Goal: Information Seeking & Learning: Learn about a topic

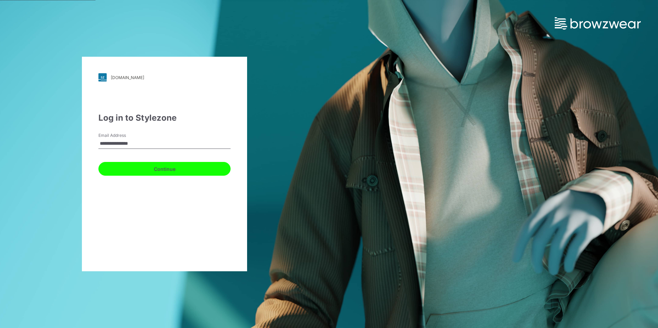
click at [170, 163] on button "Continue" at bounding box center [164, 169] width 132 height 14
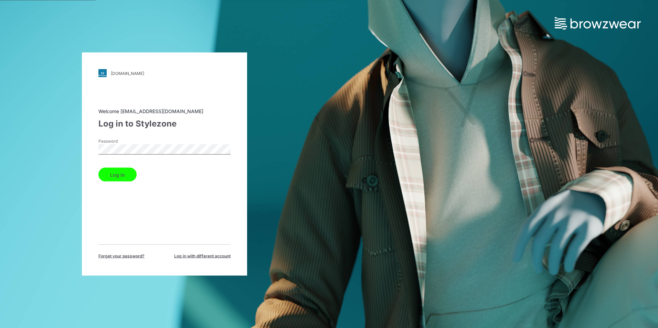
click at [145, 143] on label "Password" at bounding box center [122, 141] width 48 height 6
click at [98, 168] on button "Log in" at bounding box center [117, 175] width 38 height 14
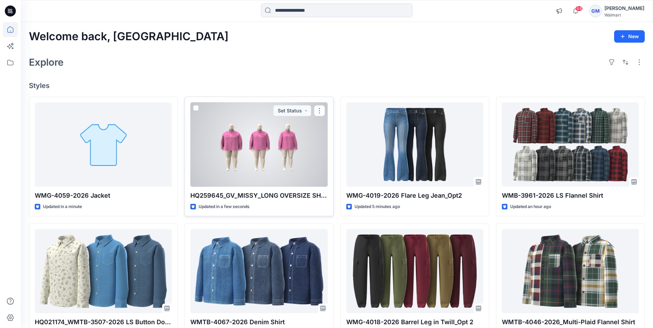
click at [264, 146] on div at bounding box center [258, 145] width 137 height 84
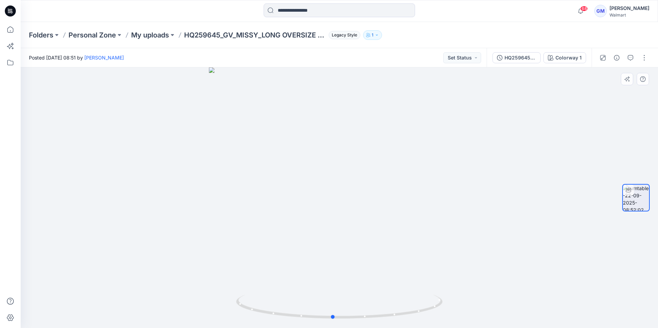
drag, startPoint x: 415, startPoint y: 313, endPoint x: 616, endPoint y: 185, distance: 237.8
click at [616, 185] on div "Colorway 1 Loading... Material Properties Loading..." at bounding box center [339, 197] width 637 height 261
drag, startPoint x: 399, startPoint y: 310, endPoint x: 437, endPoint y: 284, distance: 46.6
click at [437, 284] on div at bounding box center [339, 197] width 637 height 261
click at [11, 29] on icon at bounding box center [10, 29] width 15 height 15
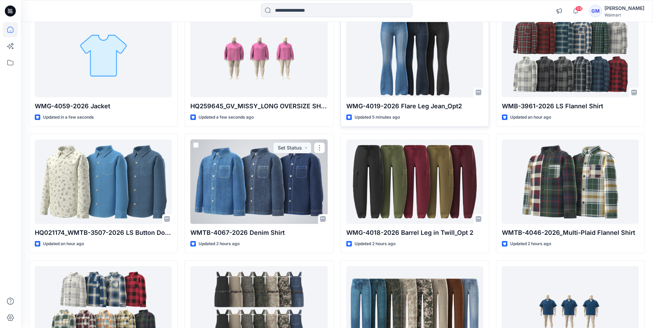
scroll to position [34, 0]
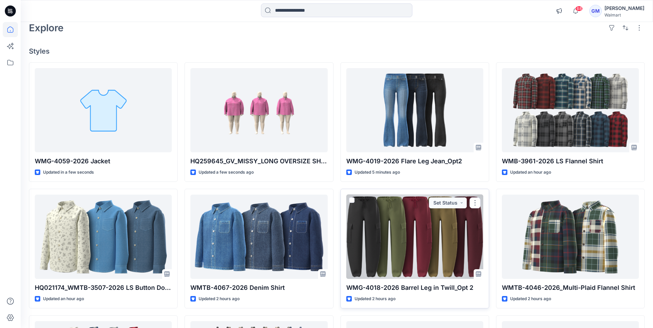
click at [429, 219] on div at bounding box center [414, 237] width 137 height 84
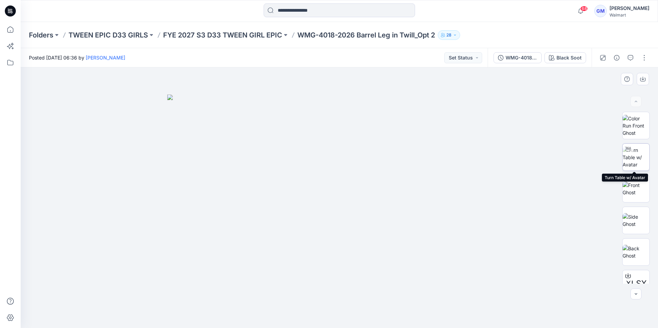
click at [639, 150] on img at bounding box center [636, 158] width 27 height 22
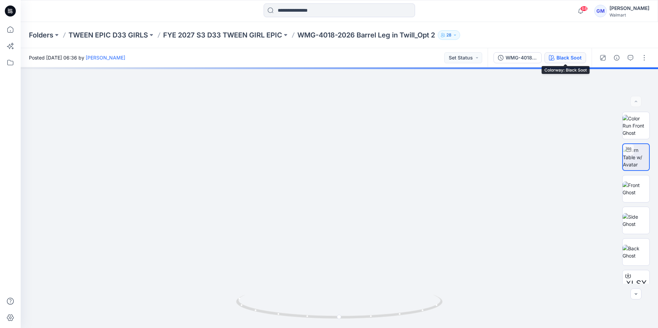
click at [564, 59] on div "Black Soot" at bounding box center [568, 58] width 25 height 8
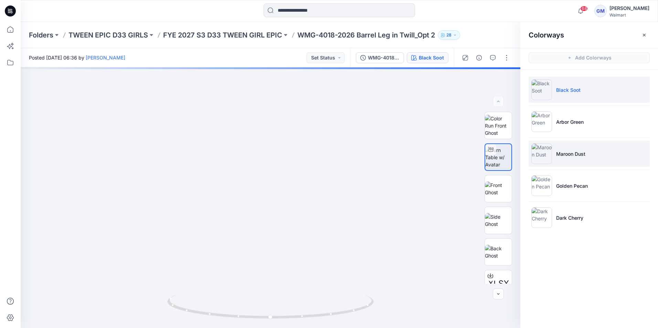
click at [561, 149] on li "Maroon Dust" at bounding box center [589, 154] width 121 height 26
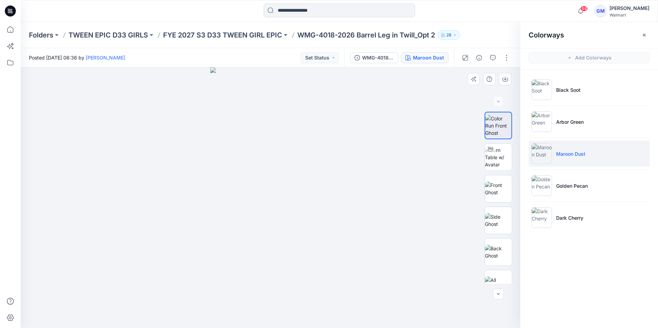
drag, startPoint x: 287, startPoint y: 125, endPoint x: 277, endPoint y: 209, distance: 85.2
click at [277, 209] on img at bounding box center [270, 197] width 120 height 261
click at [9, 31] on icon at bounding box center [10, 29] width 15 height 15
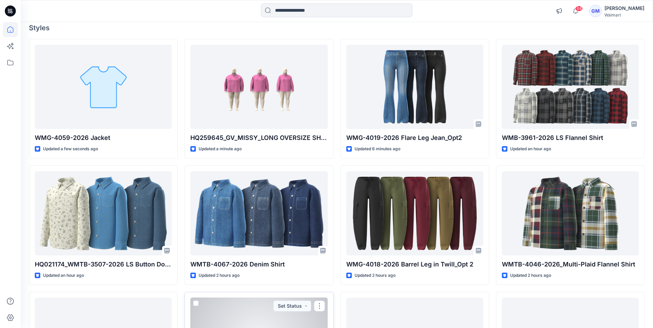
scroll to position [34, 0]
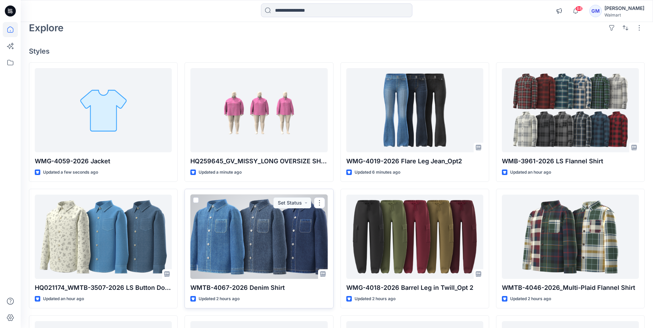
click at [253, 230] on div at bounding box center [258, 237] width 137 height 84
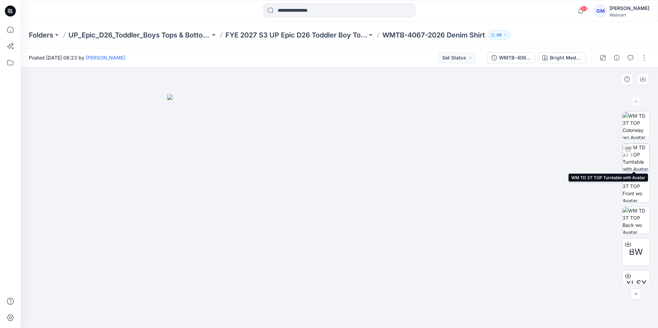
click at [638, 153] on img at bounding box center [636, 157] width 27 height 27
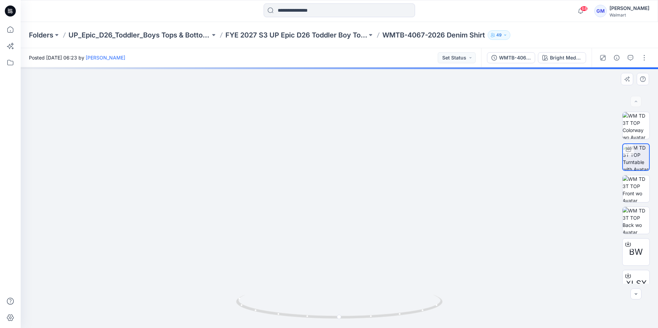
click at [350, 185] on img at bounding box center [339, 159] width 469 height 337
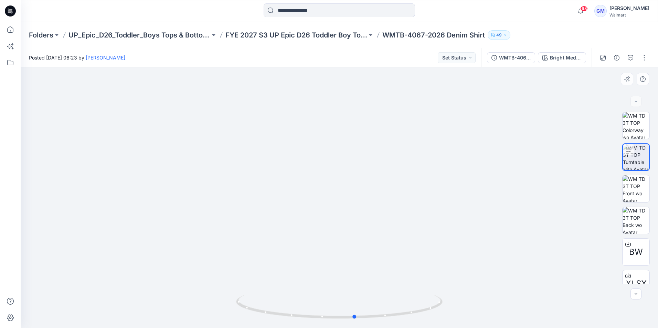
drag, startPoint x: 435, startPoint y: 307, endPoint x: 245, endPoint y: 290, distance: 191.4
click at [245, 290] on div at bounding box center [339, 197] width 637 height 261
drag, startPoint x: 411, startPoint y: 310, endPoint x: 224, endPoint y: 293, distance: 187.3
click at [224, 293] on div at bounding box center [339, 197] width 637 height 261
drag, startPoint x: 358, startPoint y: 267, endPoint x: 358, endPoint y: 292, distance: 25.1
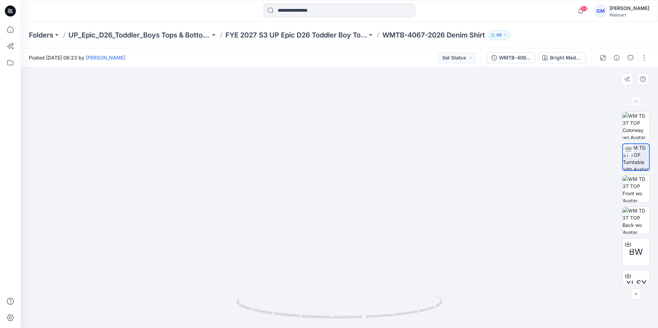
click at [358, 292] on img at bounding box center [339, 181] width 417 height 293
drag, startPoint x: 410, startPoint y: 313, endPoint x: 198, endPoint y: 287, distance: 213.9
click at [198, 287] on div at bounding box center [339, 197] width 637 height 261
drag, startPoint x: 426, startPoint y: 306, endPoint x: 225, endPoint y: 289, distance: 201.4
click at [225, 289] on div at bounding box center [339, 197] width 637 height 261
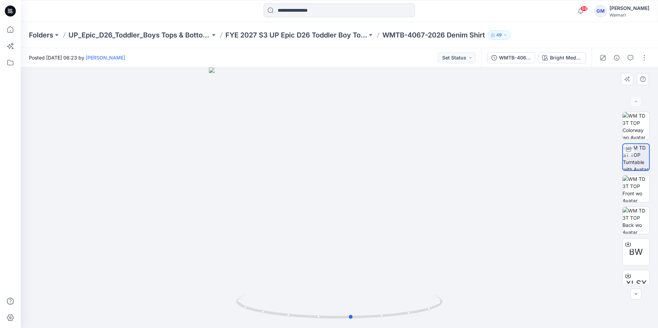
drag, startPoint x: 424, startPoint y: 310, endPoint x: 211, endPoint y: 288, distance: 214.5
click at [211, 288] on div at bounding box center [339, 197] width 637 height 261
click at [7, 30] on icon at bounding box center [10, 29] width 15 height 15
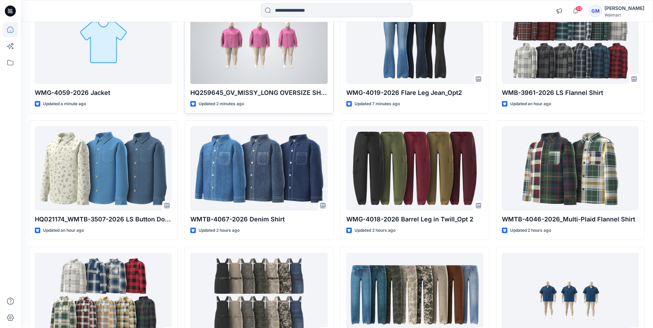
scroll to position [103, 0]
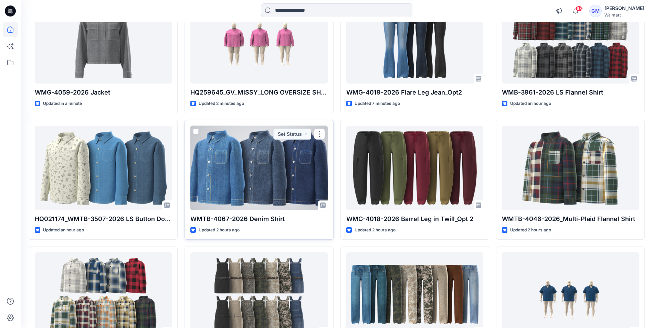
click at [250, 168] on div at bounding box center [258, 168] width 137 height 84
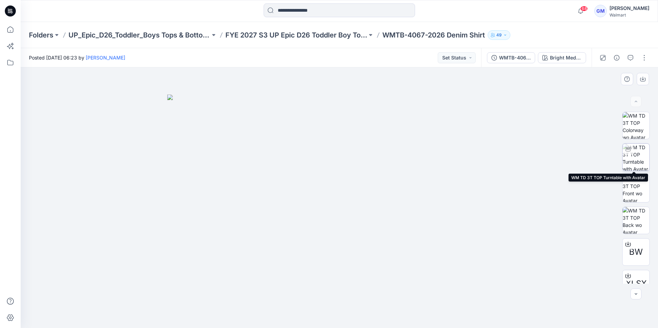
click at [640, 150] on img at bounding box center [636, 157] width 27 height 27
drag, startPoint x: 431, startPoint y: 308, endPoint x: 237, endPoint y: 254, distance: 201.4
click at [237, 254] on div at bounding box center [339, 197] width 637 height 261
click at [10, 26] on icon at bounding box center [10, 29] width 15 height 15
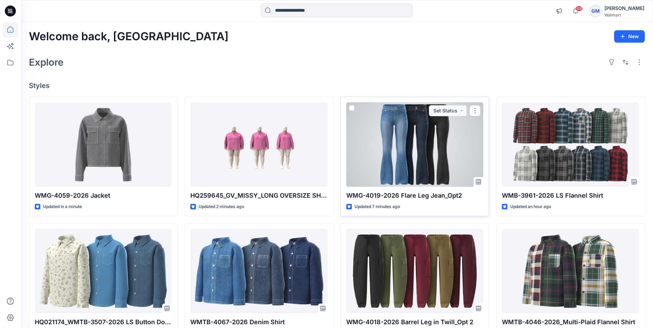
click at [408, 142] on div at bounding box center [414, 145] width 137 height 84
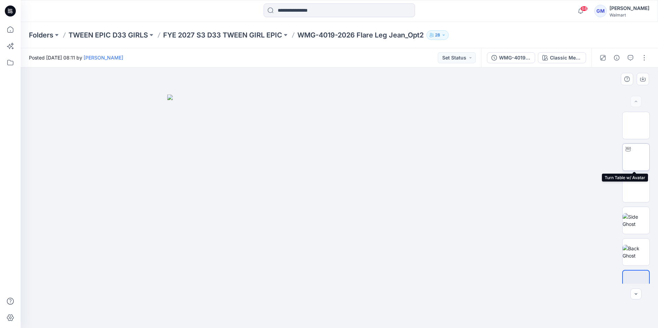
click at [636, 157] on img at bounding box center [636, 157] width 0 height 0
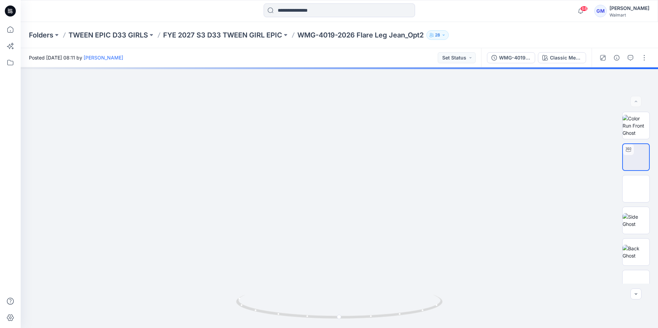
drag, startPoint x: 386, startPoint y: 270, endPoint x: 385, endPoint y: 1, distance: 269.5
click at [385, 1] on div "68 Notifications Your style HQ259645_GV_MISSY_LONG OVERSIZE SHACKET is ready 1 …" at bounding box center [329, 164] width 658 height 328
drag, startPoint x: 373, startPoint y: 238, endPoint x: 365, endPoint y: 75, distance: 163.7
drag, startPoint x: 381, startPoint y: 139, endPoint x: 371, endPoint y: 275, distance: 136.9
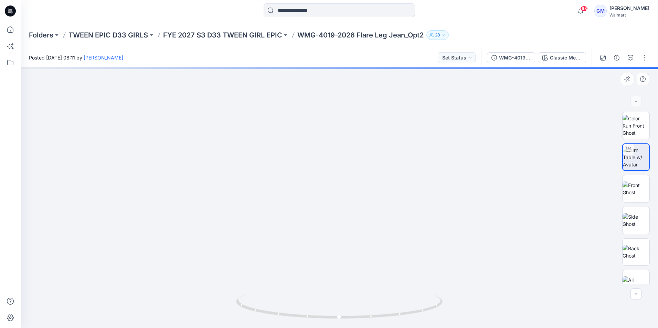
click at [361, 296] on div at bounding box center [339, 197] width 637 height 261
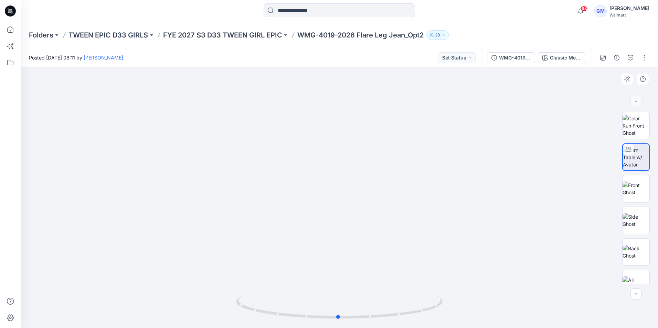
drag, startPoint x: 412, startPoint y: 318, endPoint x: 411, endPoint y: 292, distance: 26.5
click at [411, 292] on div at bounding box center [339, 197] width 637 height 261
drag, startPoint x: 380, startPoint y: 274, endPoint x: 376, endPoint y: 184, distance: 90.2
drag, startPoint x: 361, startPoint y: 176, endPoint x: 361, endPoint y: 196, distance: 20.0
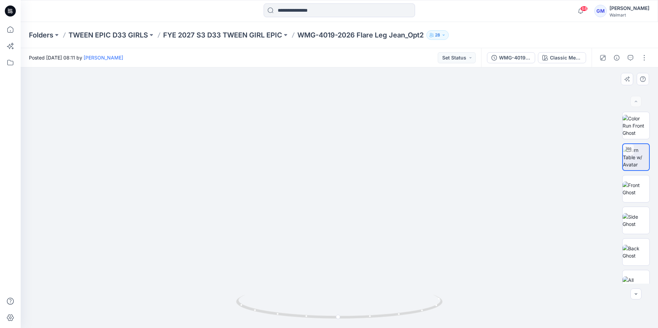
click at [361, 196] on img at bounding box center [339, 124] width 448 height 409
drag, startPoint x: 394, startPoint y: 133, endPoint x: 329, endPoint y: 240, distance: 124.6
drag, startPoint x: 355, startPoint y: 265, endPoint x: 356, endPoint y: 210, distance: 55.1
click at [356, 210] on div at bounding box center [339, 197] width 637 height 261
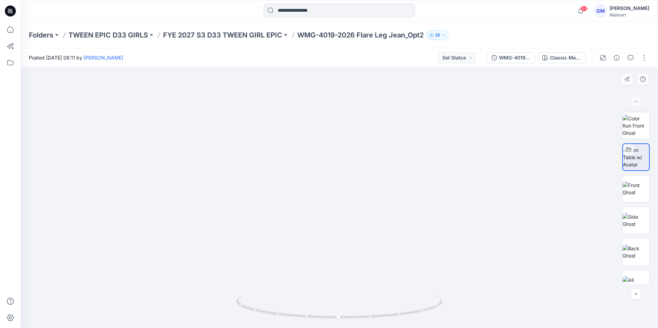
drag, startPoint x: 379, startPoint y: 236, endPoint x: 369, endPoint y: 87, distance: 149.3
drag, startPoint x: 417, startPoint y: 304, endPoint x: 319, endPoint y: 308, distance: 97.8
click at [319, 308] on icon at bounding box center [340, 308] width 208 height 26
drag, startPoint x: 376, startPoint y: 308, endPoint x: 283, endPoint y: 299, distance: 93.7
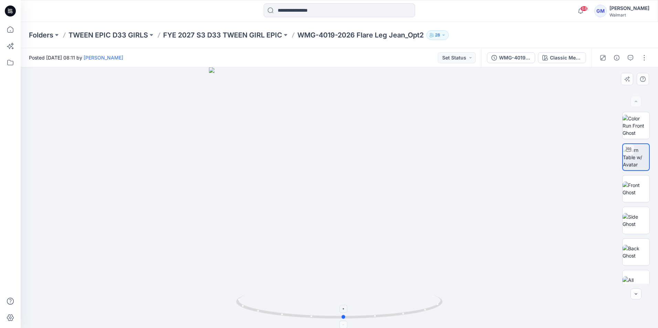
click at [283, 299] on icon at bounding box center [340, 308] width 208 height 26
drag, startPoint x: 343, startPoint y: 116, endPoint x: 357, endPoint y: 230, distance: 114.7
click at [357, 230] on img at bounding box center [353, 46] width 730 height 564
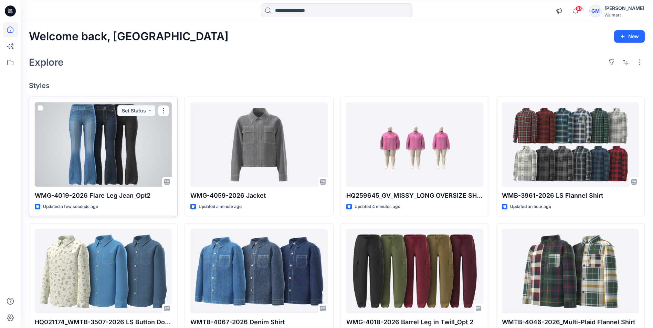
click at [67, 176] on div at bounding box center [103, 145] width 137 height 84
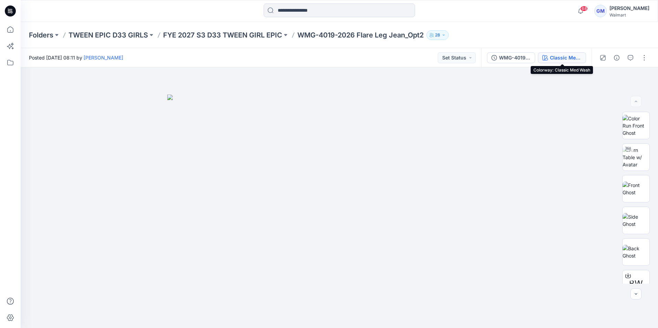
click at [561, 56] on div "Classic Med Wash" at bounding box center [566, 58] width 32 height 8
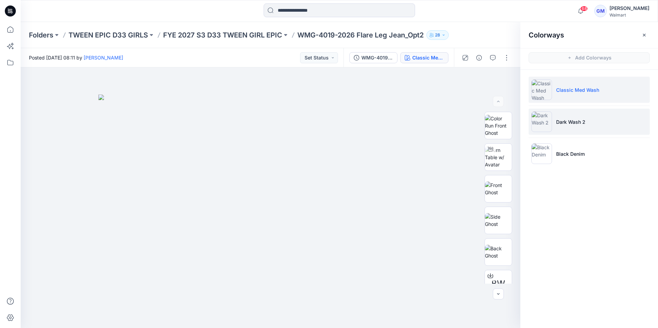
click at [570, 120] on p "Dark Wash 2" at bounding box center [570, 121] width 29 height 7
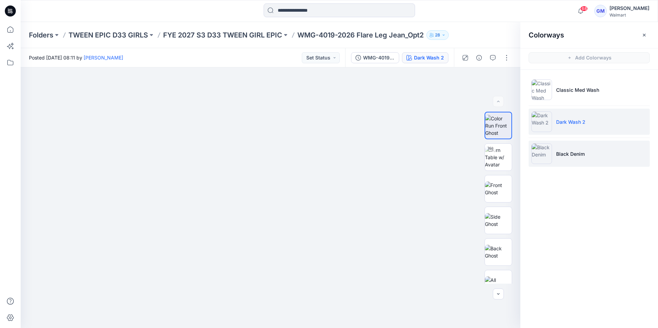
click at [579, 145] on li "Black Denim" at bounding box center [589, 154] width 121 height 26
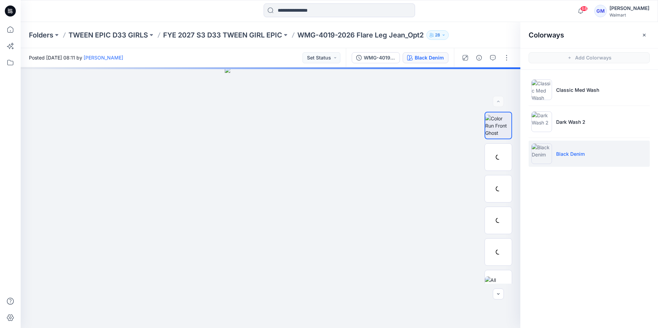
click at [579, 152] on p "Black Denim" at bounding box center [570, 153] width 29 height 7
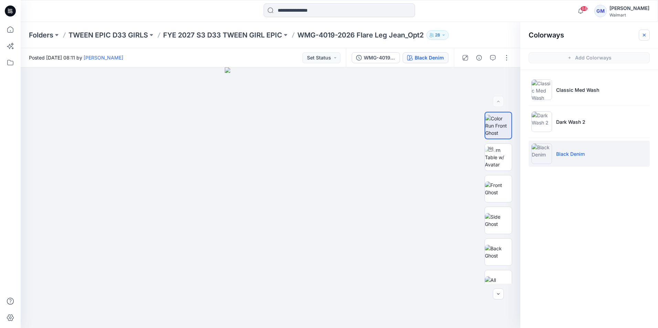
click at [648, 34] on button "button" at bounding box center [644, 35] width 11 height 11
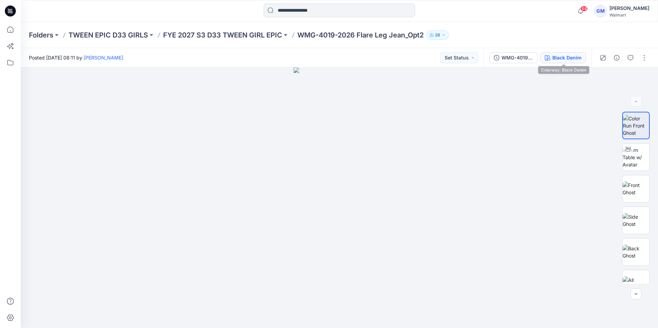
click at [558, 61] on div "Black Denim" at bounding box center [566, 58] width 29 height 8
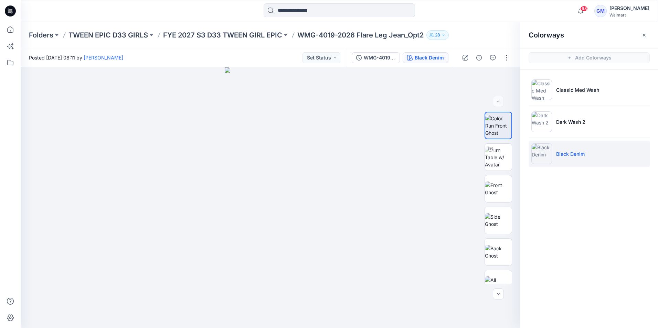
click at [638, 29] on div "Colorways" at bounding box center [589, 35] width 138 height 26
click at [647, 34] on icon "button" at bounding box center [644, 35] width 6 height 6
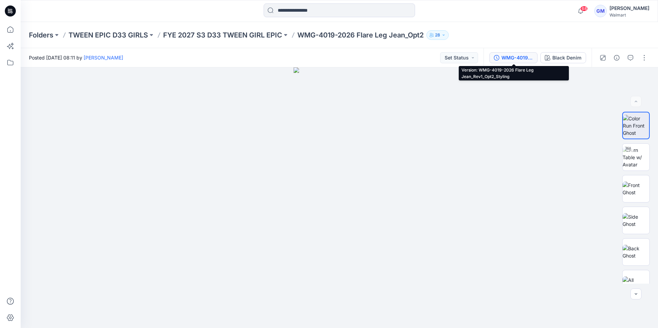
click at [518, 56] on div "WMG-4019-2026 Flare Leg Jean_Rev1_Opt2_Styling" at bounding box center [517, 58] width 32 height 8
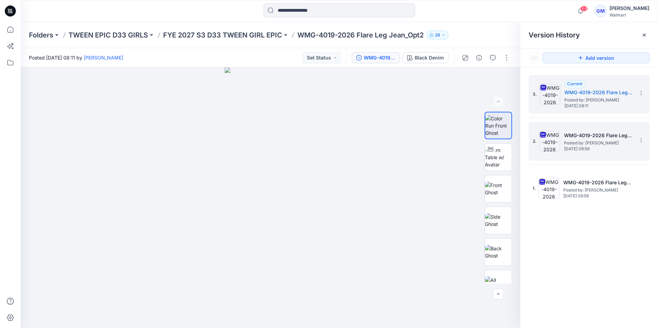
click at [569, 140] on span "Posted by: [PERSON_NAME]" at bounding box center [598, 143] width 69 height 7
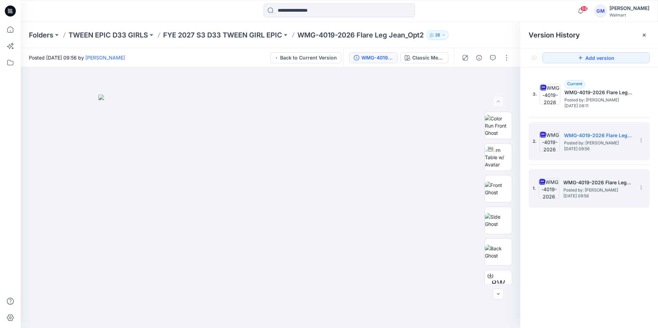
click at [593, 178] on div "1. WMG-4019-2026 Flare Leg Jean_Opt3_Soft Silver Posted by: Gayan Mahawithanala…" at bounding box center [584, 188] width 103 height 33
